Goal: Communication & Community: Answer question/provide support

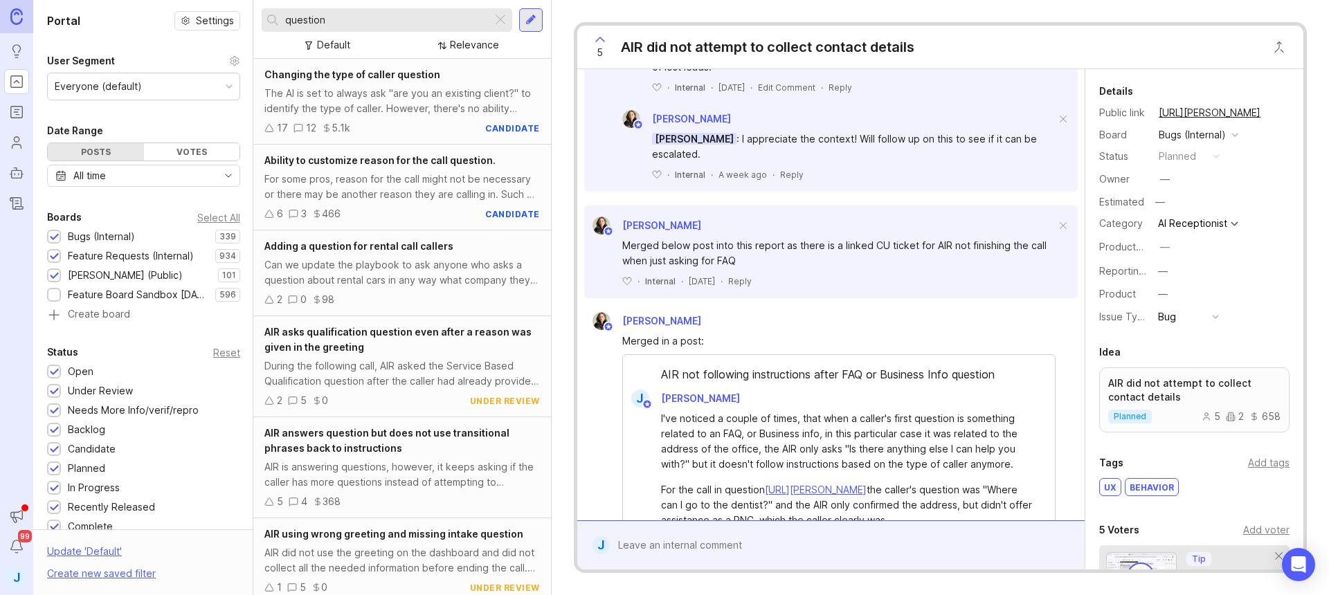
scroll to position [32, 0]
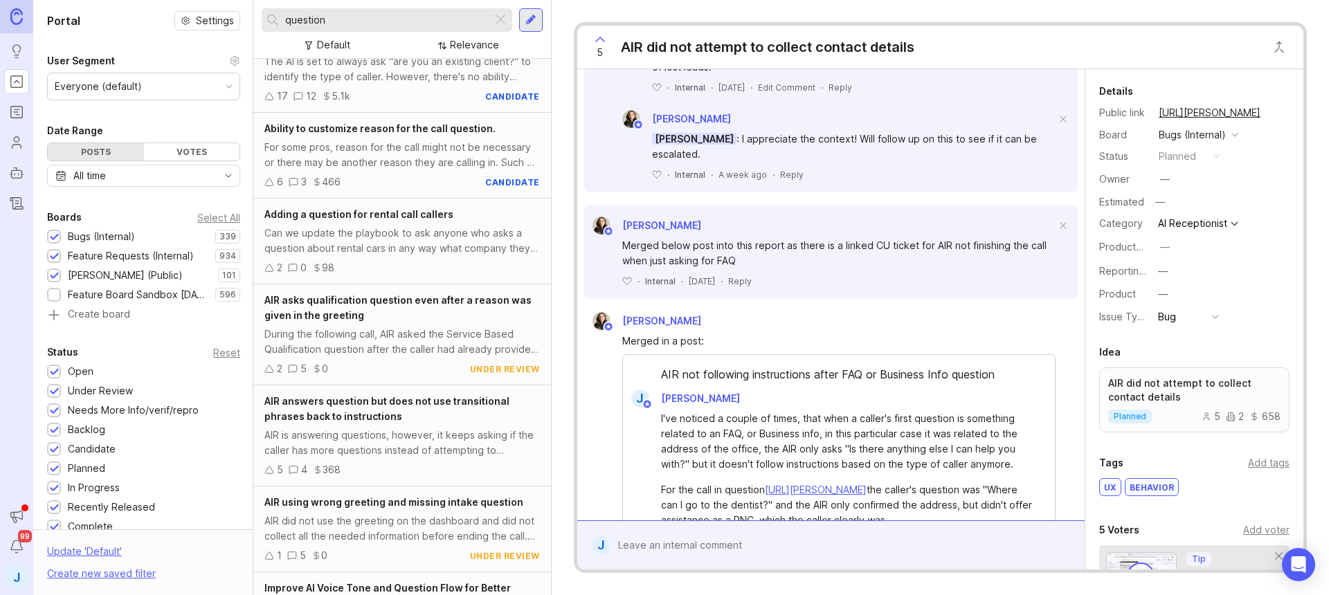
click at [419, 425] on div "AIR answers question but does not use transitional phrases back to instructions…" at bounding box center [402, 435] width 298 height 101
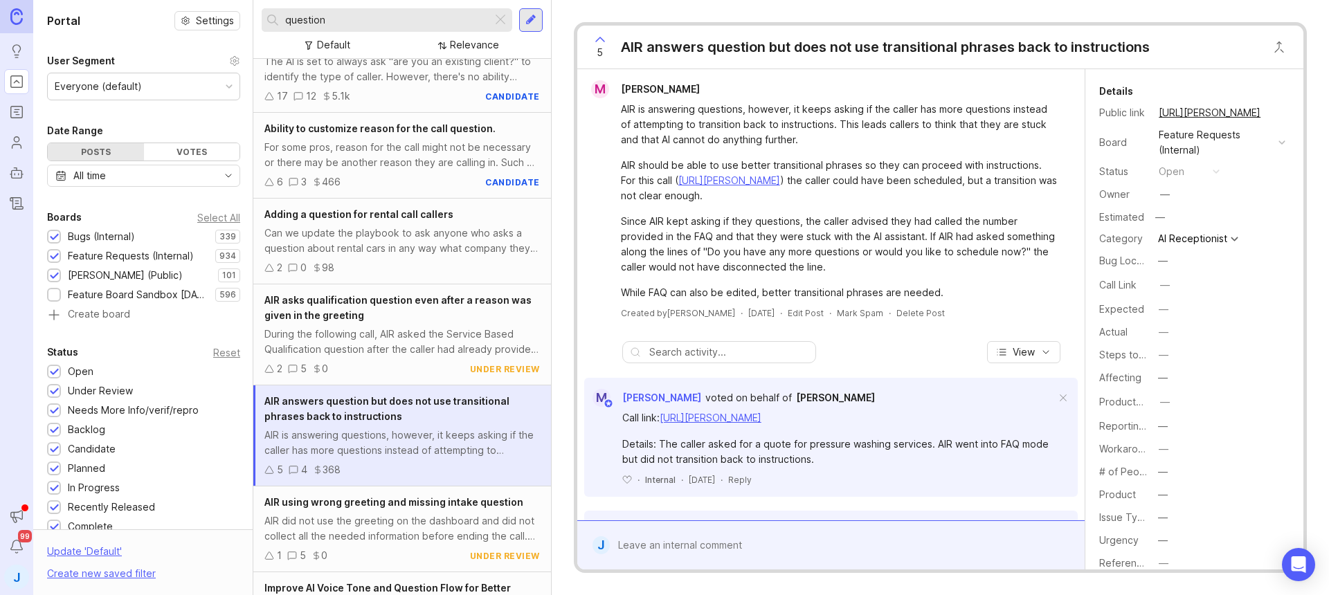
click at [1270, 111] on button "copy icon" at bounding box center [1273, 112] width 19 height 19
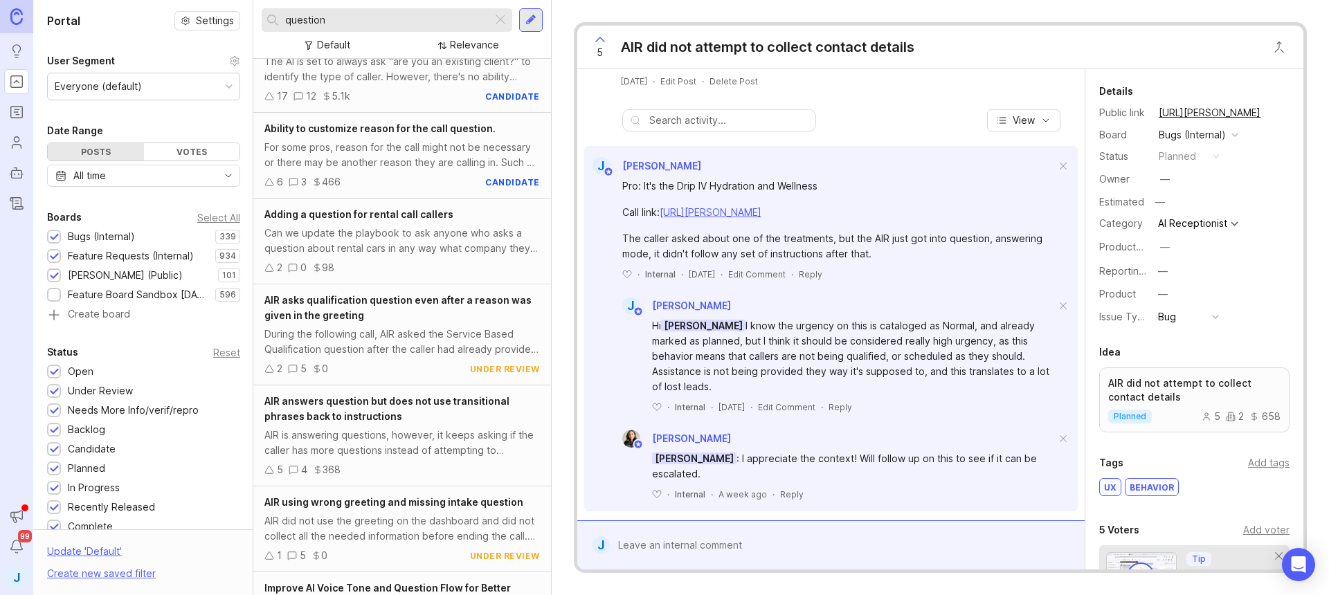
scroll to position [322, 0]
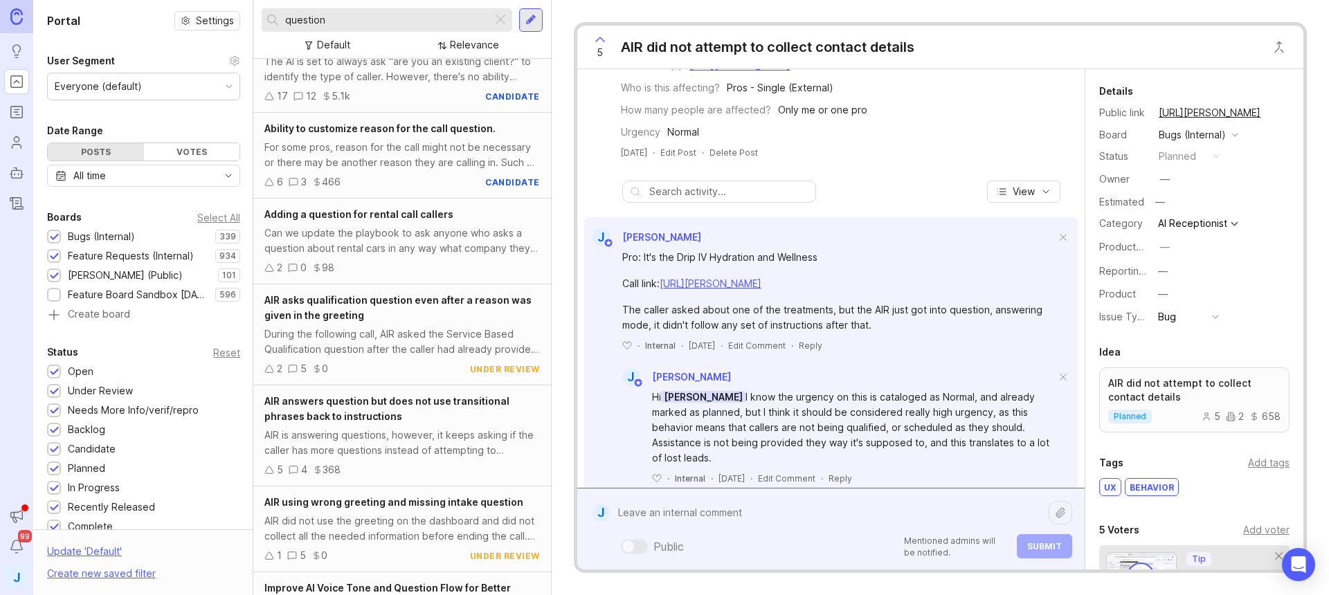
click at [779, 534] on div "Public Mentioned admins will be notified. Submit" at bounding box center [841, 529] width 462 height 59
paste textarea "[URL][PERSON_NAME]"
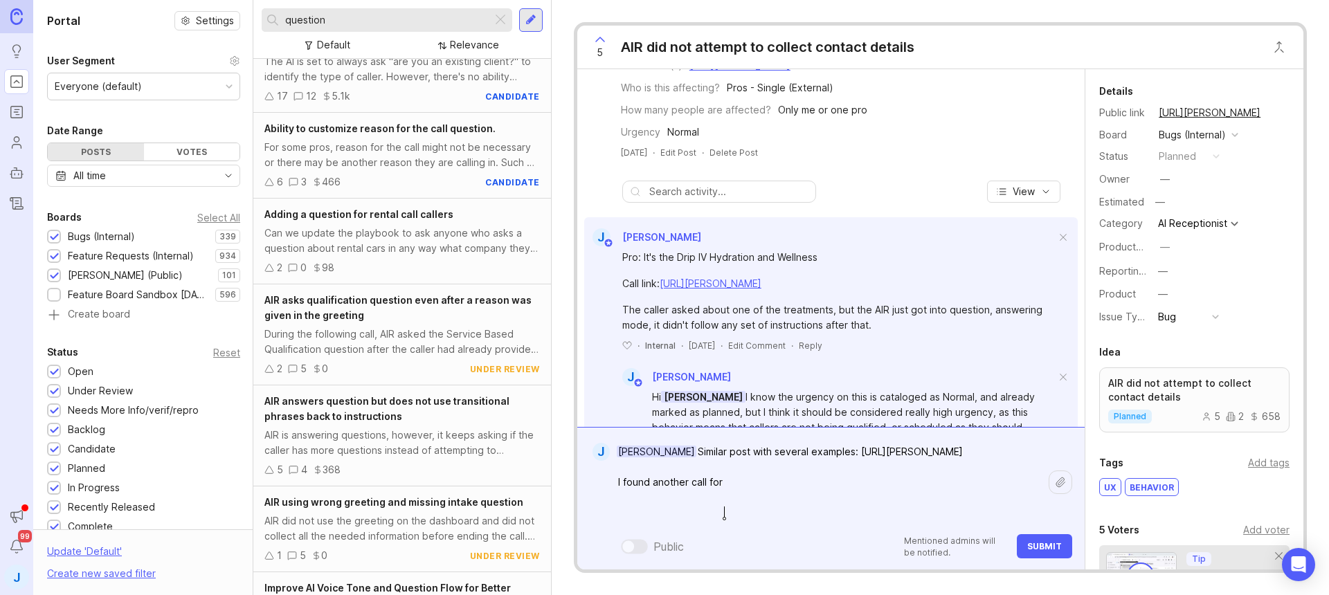
paste textarea "Mirelle Institute for Anti-Aging Medicine"
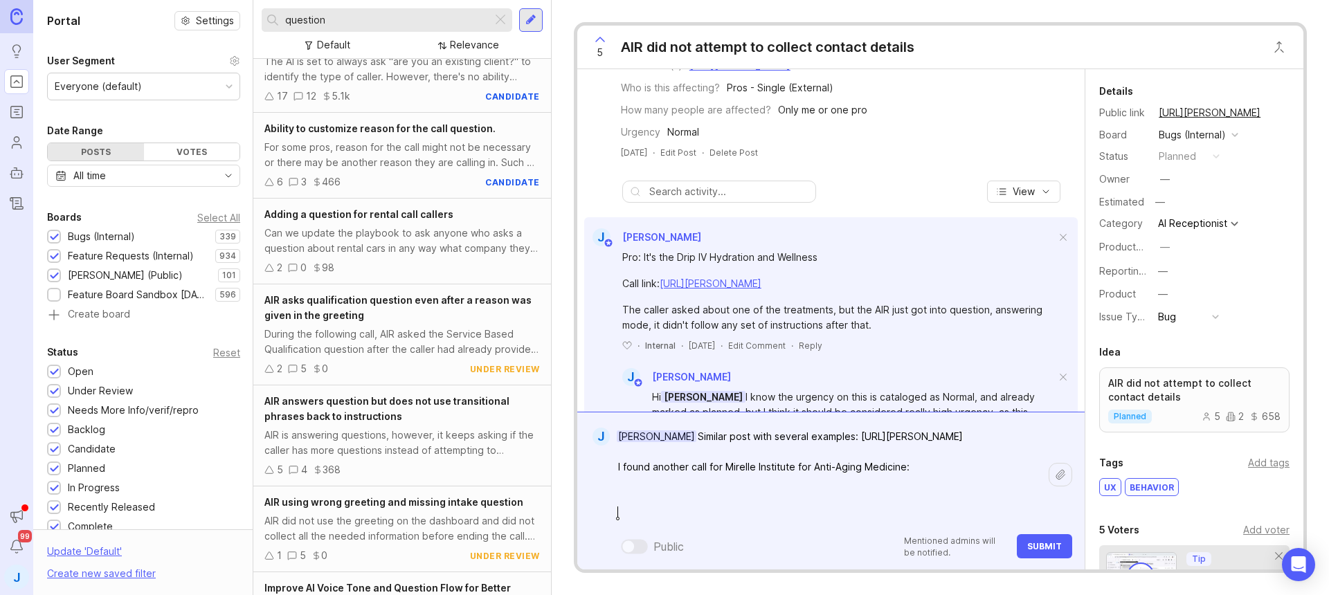
paste textarea "[URL][PERSON_NAME]"
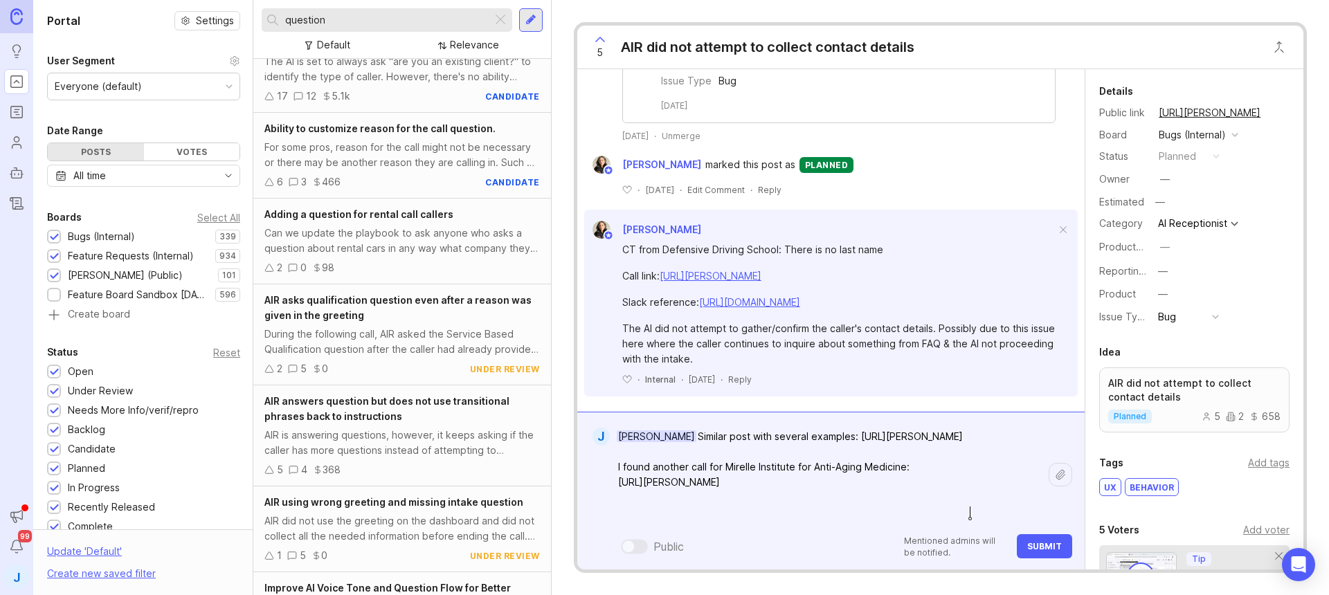
scroll to position [3220, 0]
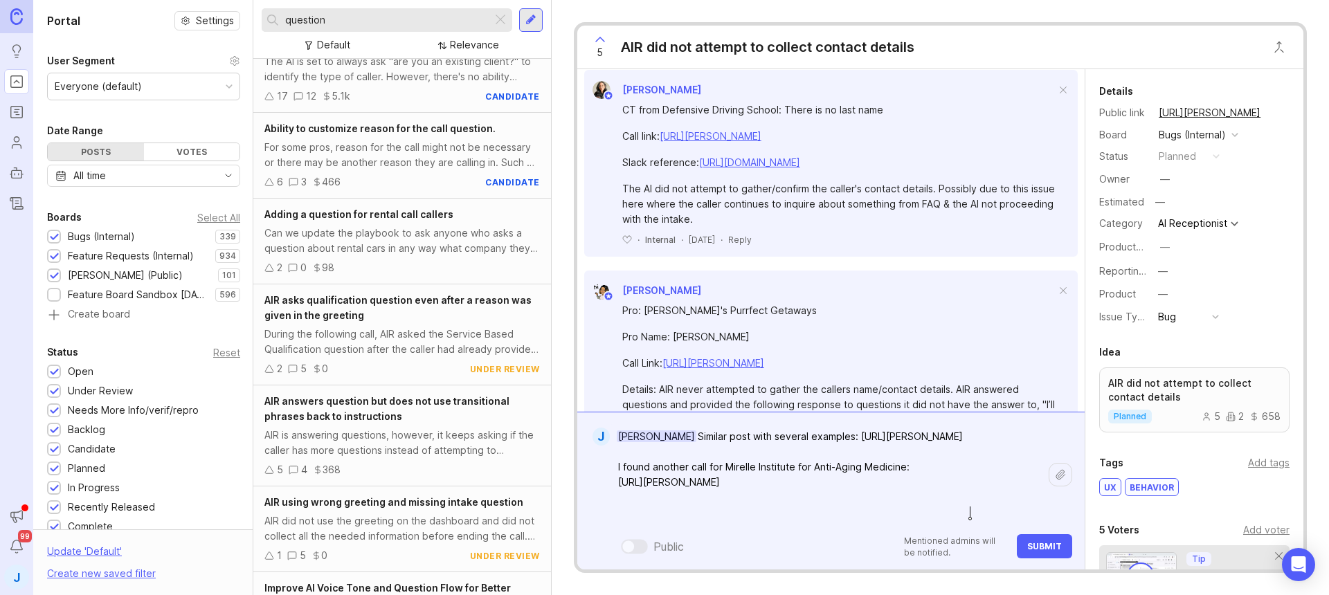
click at [854, 438] on textarea "[PERSON_NAME] Similar post with several examples: [URL][PERSON_NAME] I found an…" at bounding box center [829, 474] width 439 height 102
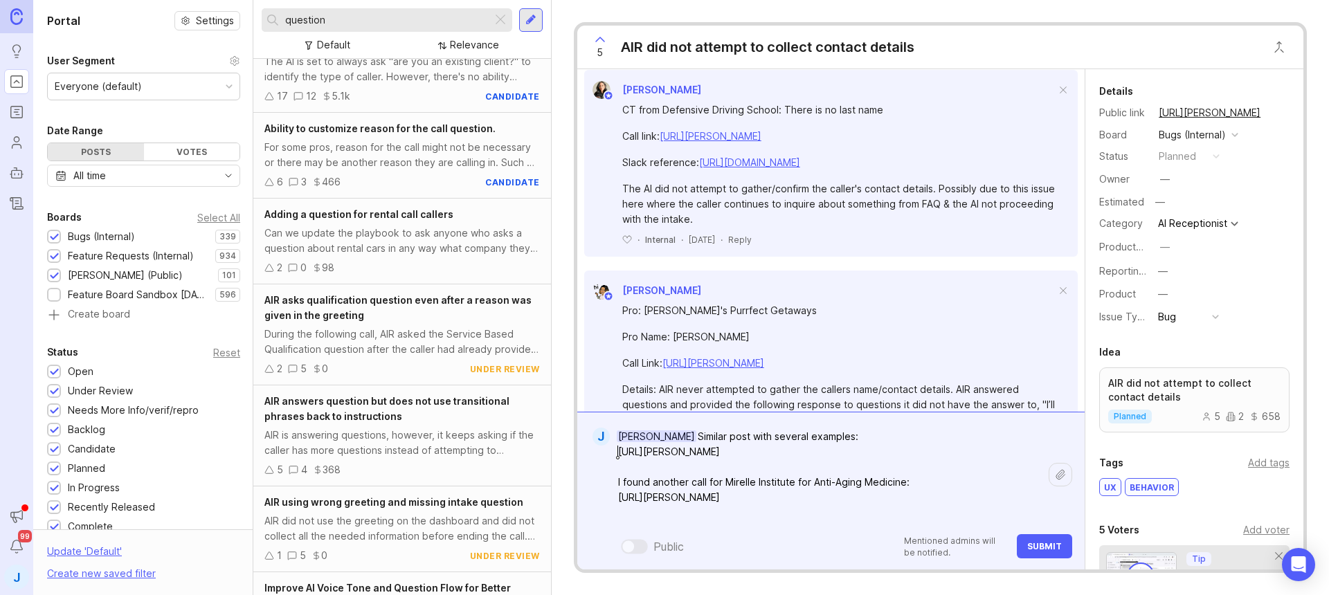
click at [995, 520] on textarea "[PERSON_NAME] Similar post with several examples: [URL][PERSON_NAME] I found an…" at bounding box center [829, 474] width 439 height 102
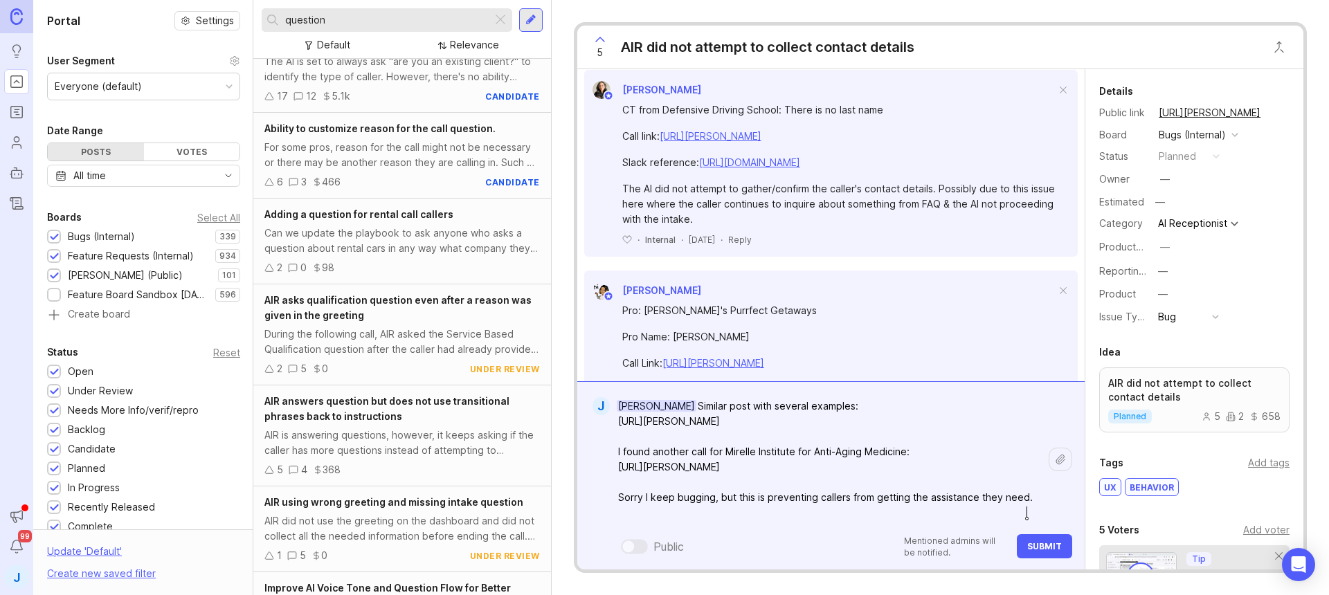
type textarea "[PERSON_NAME] Similar post with several examples: [URL][PERSON_NAME] I found an…"
click at [1043, 543] on span "Submit" at bounding box center [1044, 546] width 35 height 10
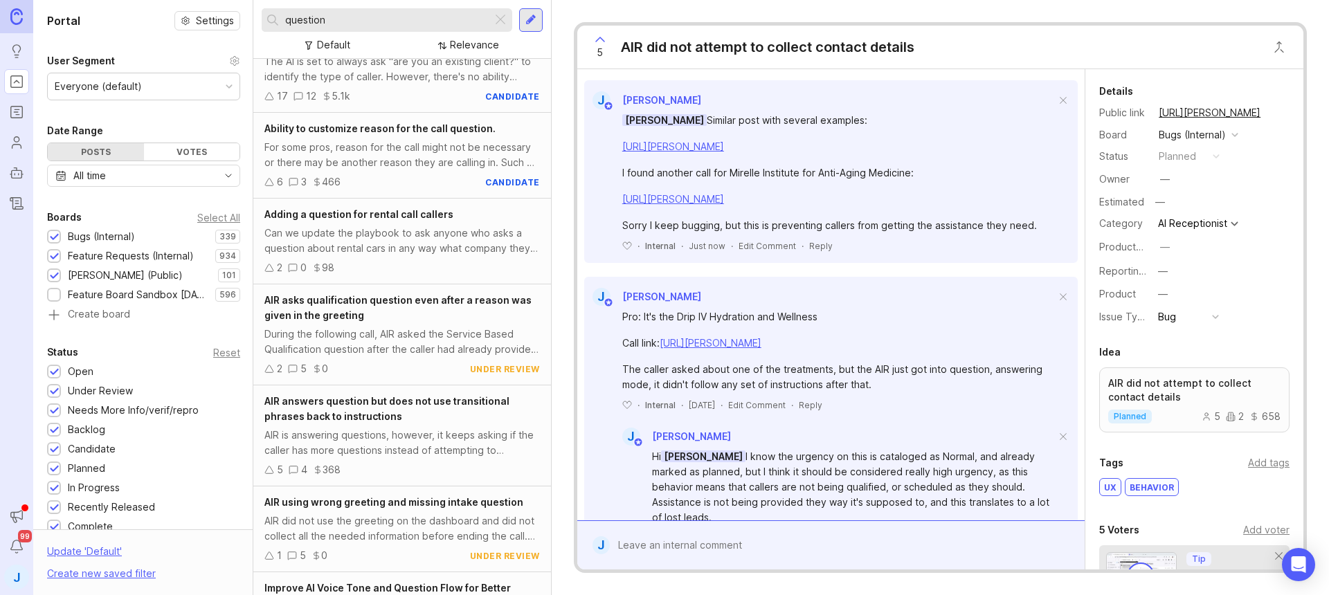
scroll to position [0, 0]
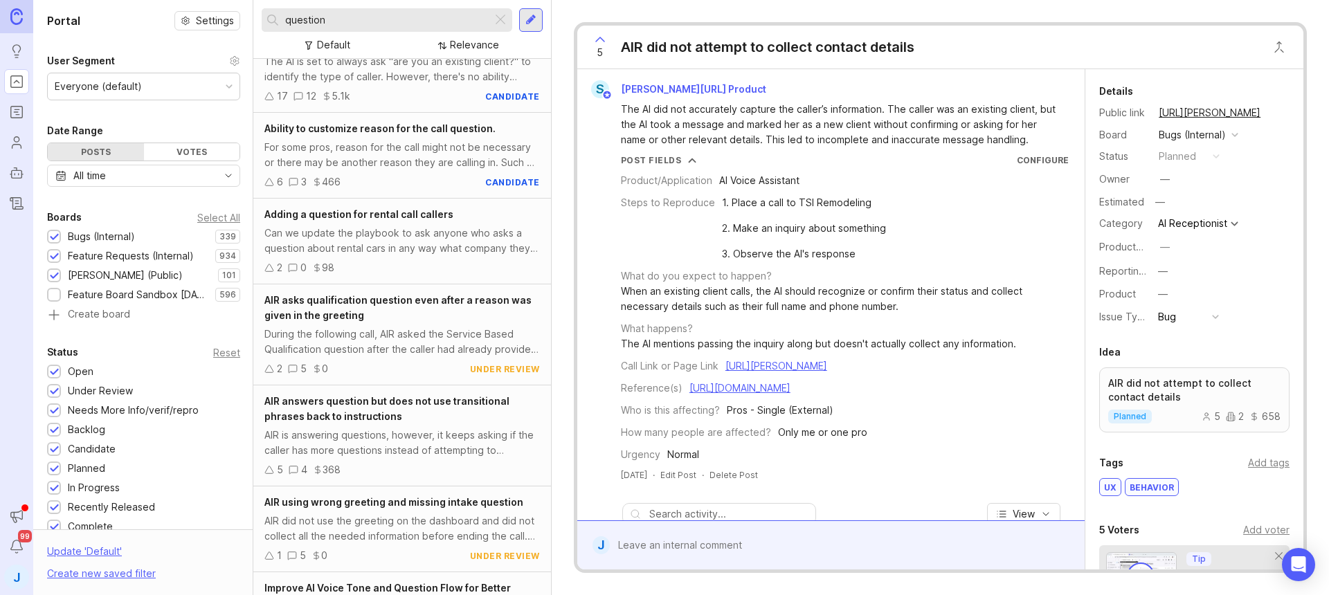
click at [1268, 111] on button "copy icon" at bounding box center [1273, 112] width 19 height 19
click at [499, 17] on div at bounding box center [500, 20] width 17 height 18
click at [421, 17] on input "text" at bounding box center [395, 19] width 221 height 15
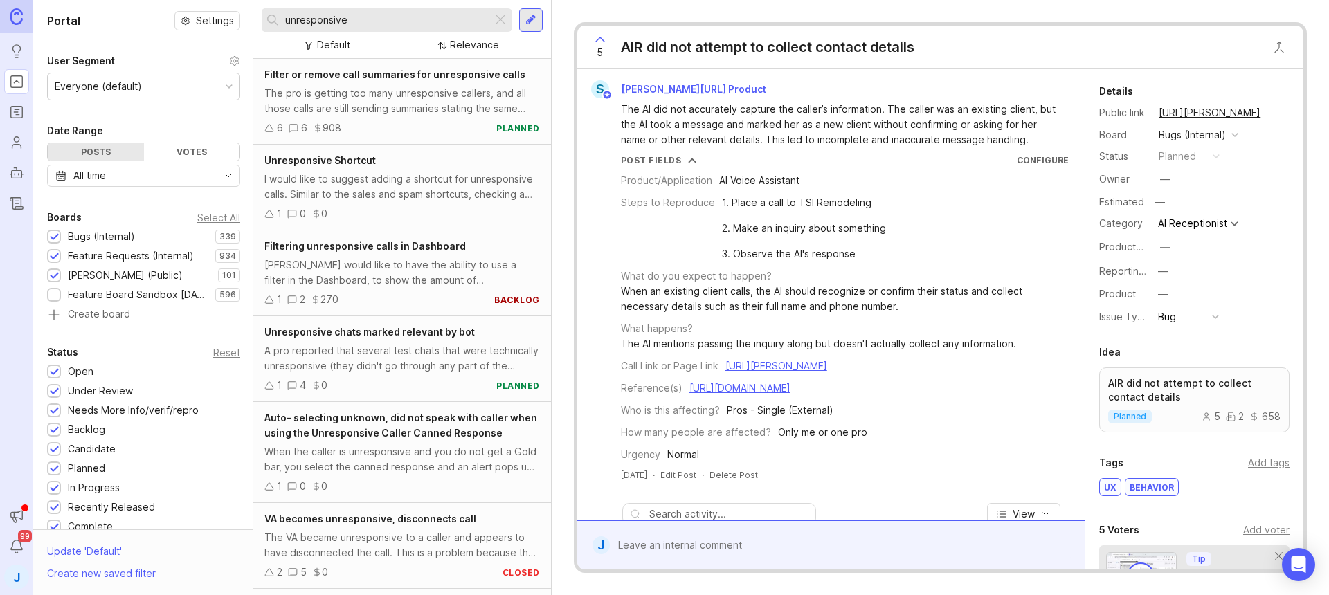
type input "unresponsive"
click at [498, 15] on div at bounding box center [500, 20] width 17 height 18
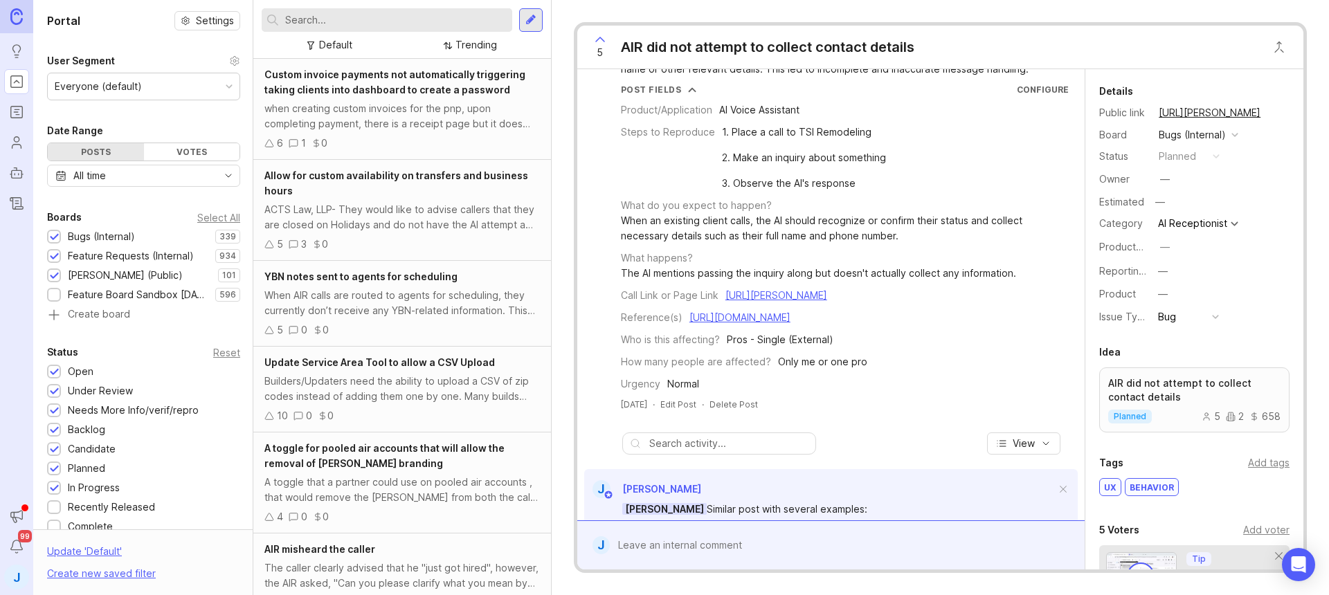
scroll to position [77, 0]
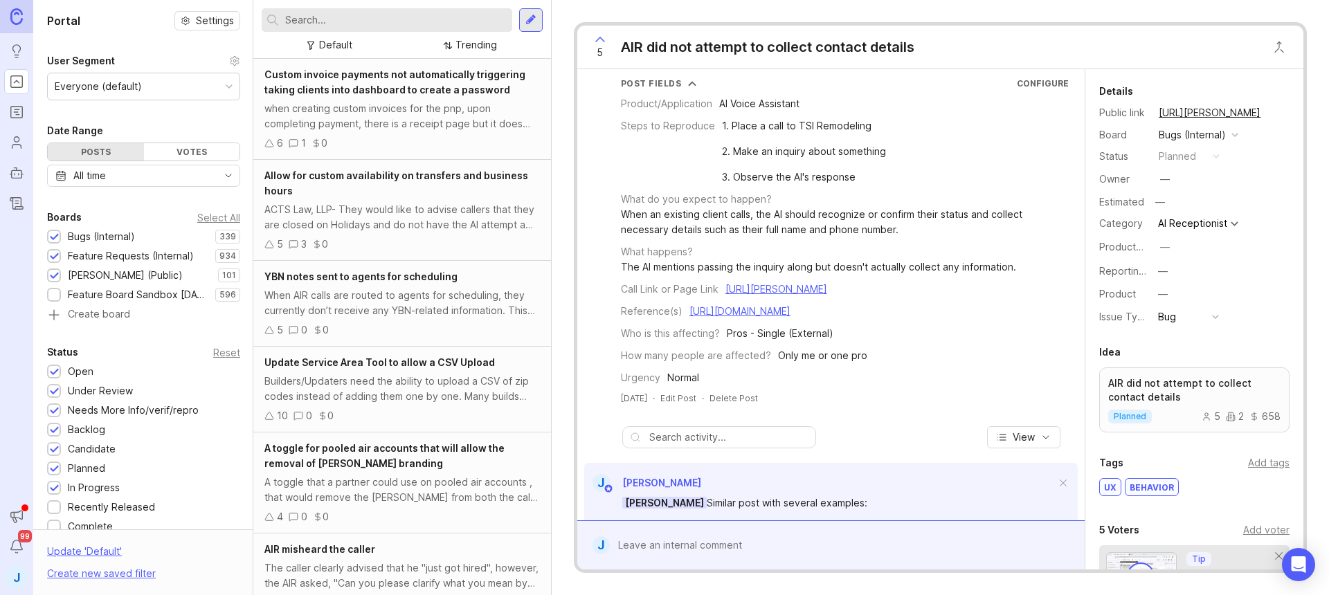
click at [1275, 112] on button "copy icon" at bounding box center [1273, 112] width 19 height 19
